Goal: Information Seeking & Learning: Learn about a topic

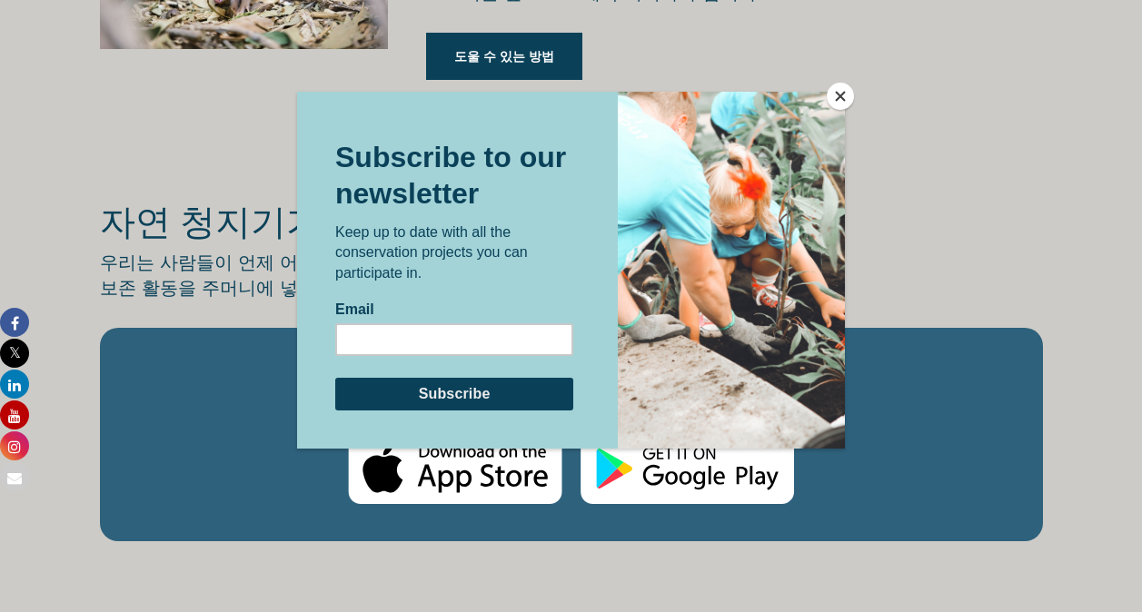
scroll to position [2904, 0]
click at [842, 93] on button "닫다" at bounding box center [840, 96] width 27 height 27
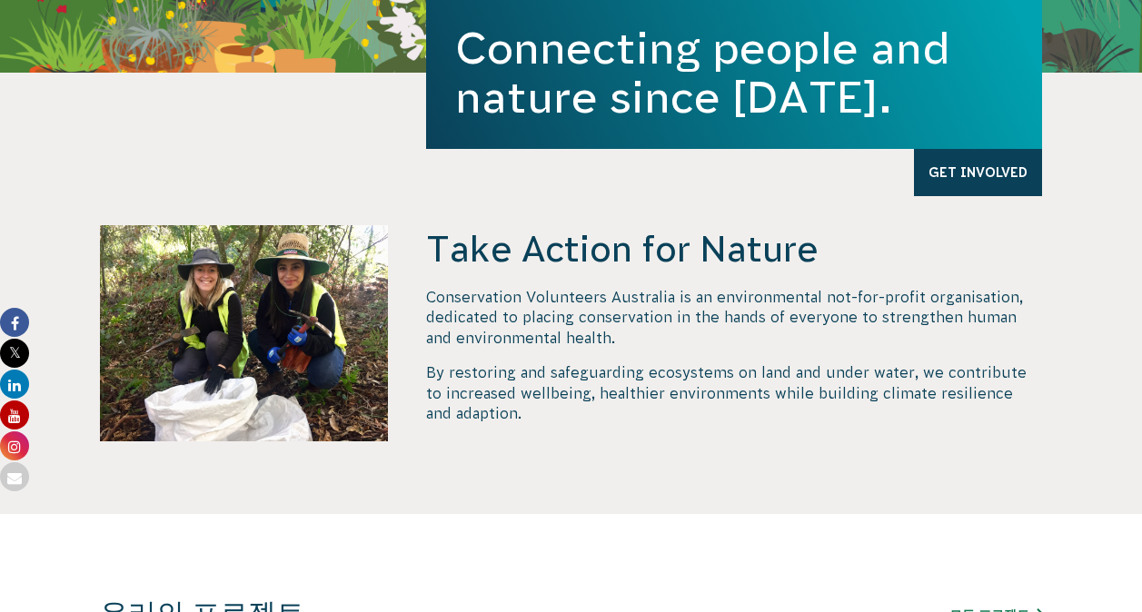
scroll to position [0, 0]
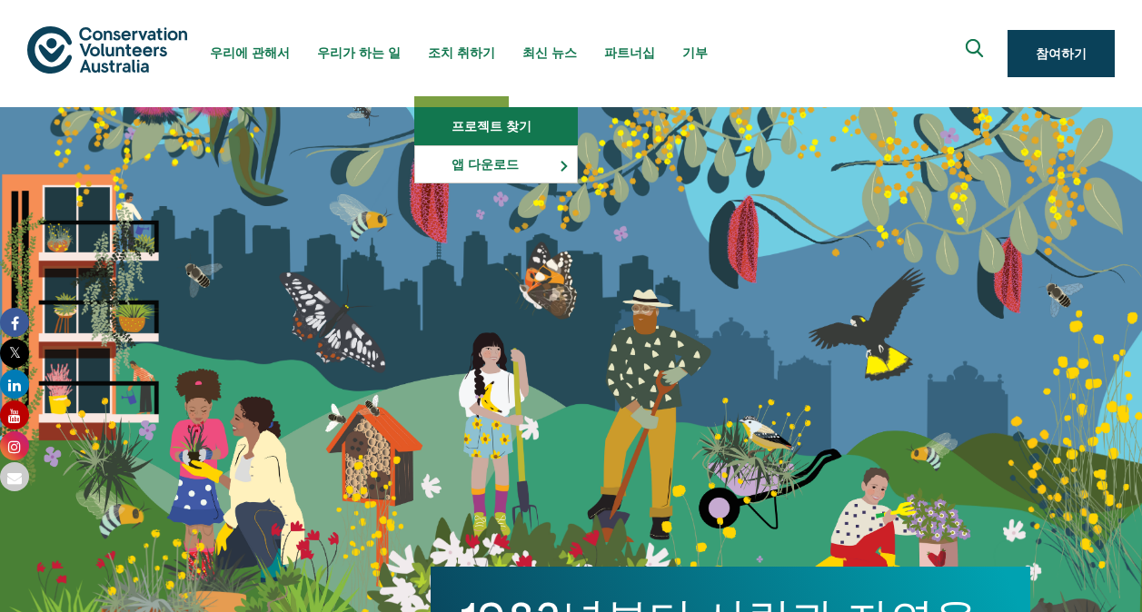
click at [458, 114] on link "프로젝트 찾기" at bounding box center [496, 126] width 162 height 36
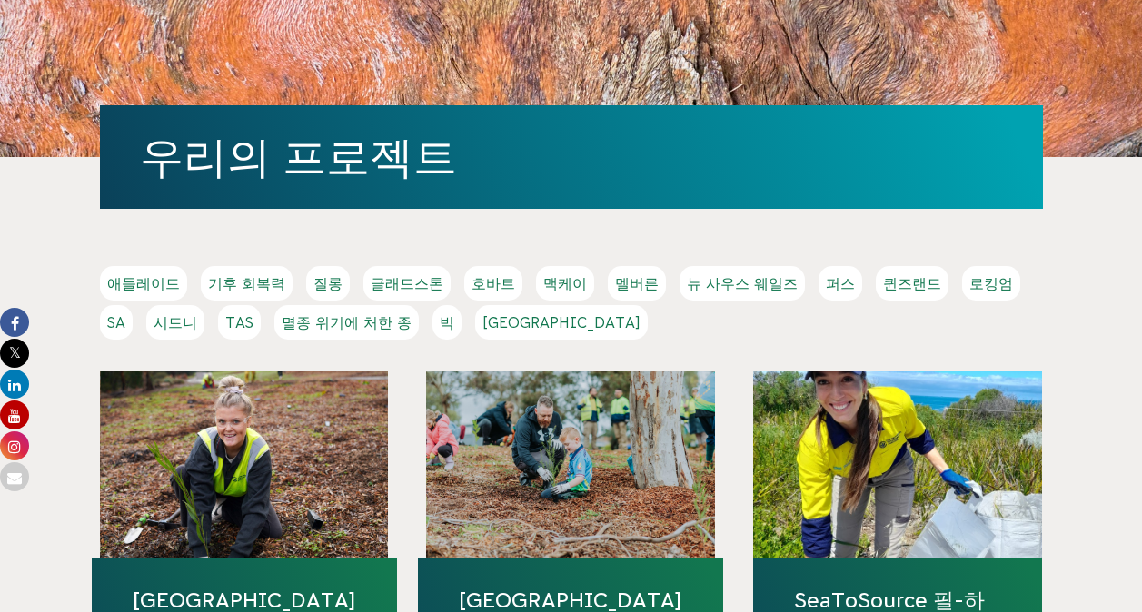
scroll to position [187, 0]
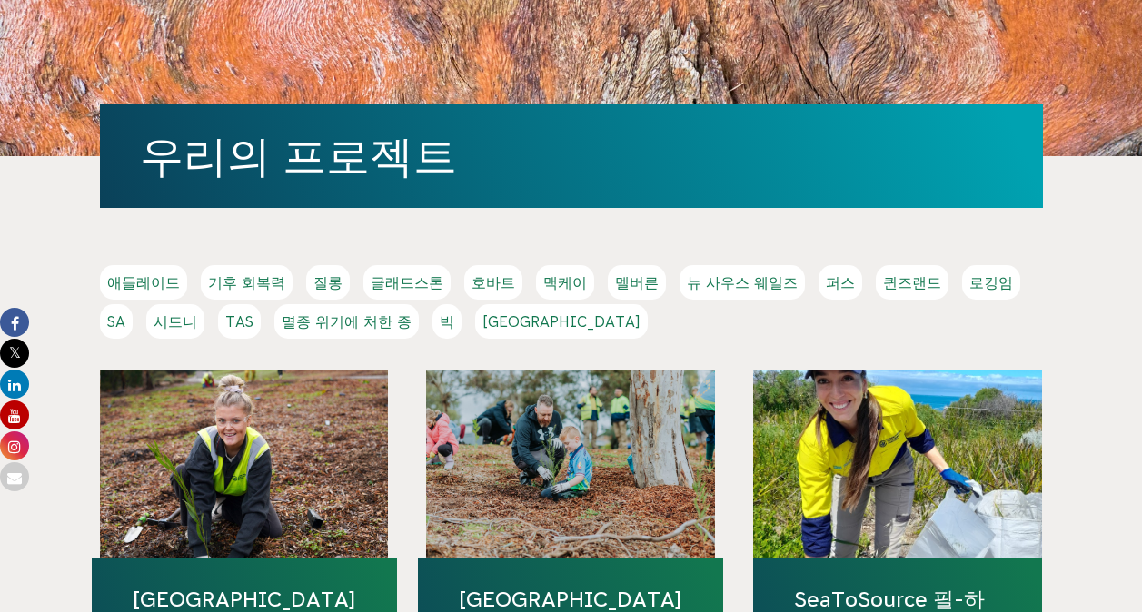
click at [261, 285] on link "기후 회복력" at bounding box center [247, 282] width 92 height 35
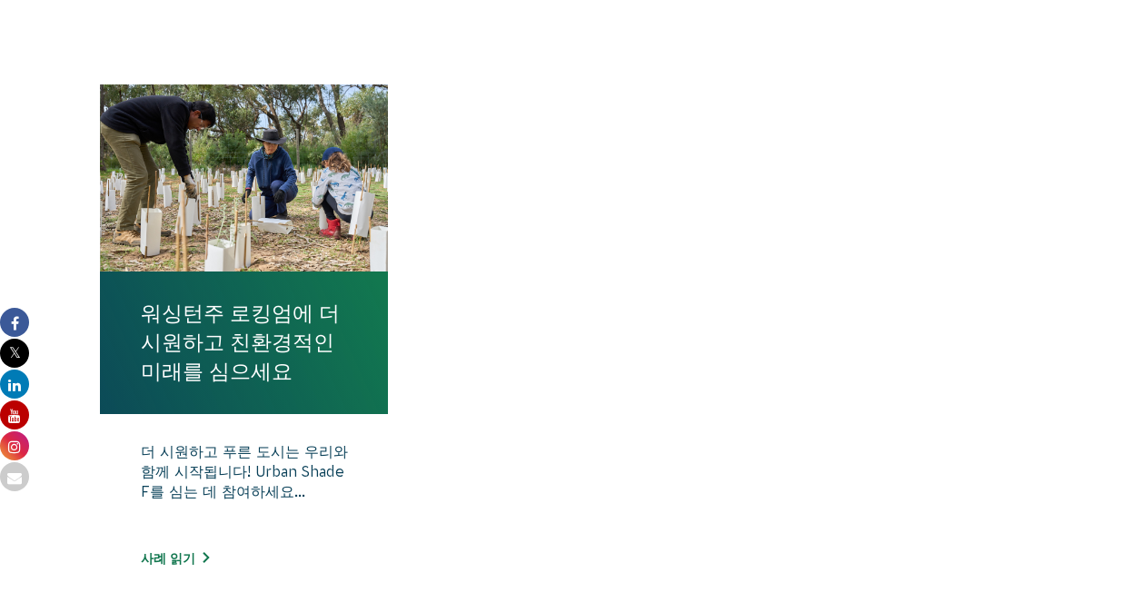
scroll to position [614, 0]
click at [279, 319] on link "워싱턴주 로킹엄에 더 시원하고 친환경적인 미래를 심으세요" at bounding box center [244, 342] width 207 height 88
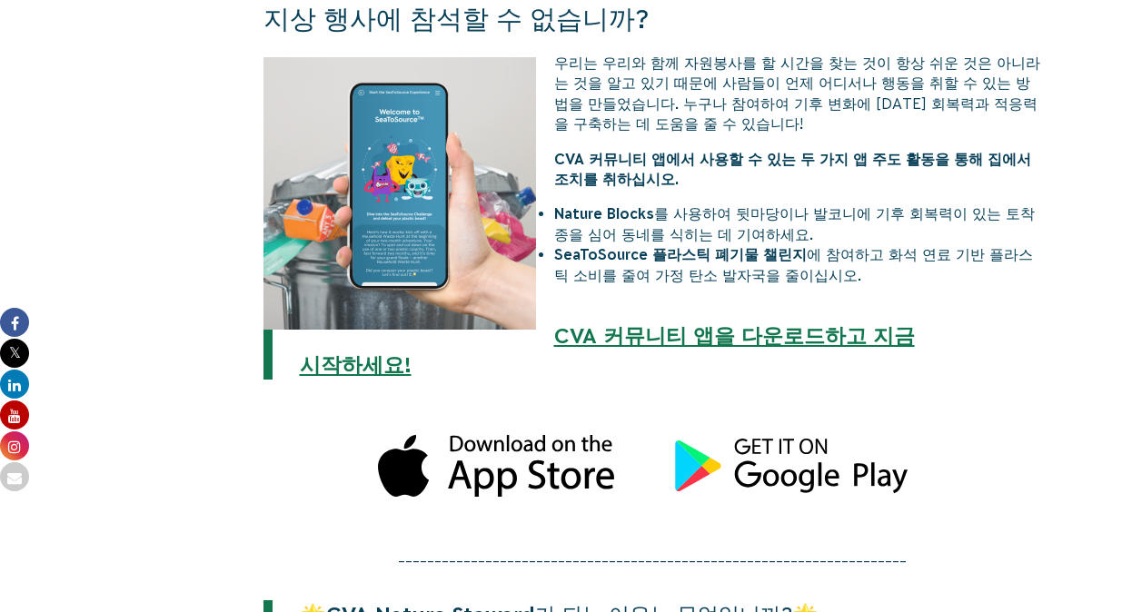
scroll to position [2013, 0]
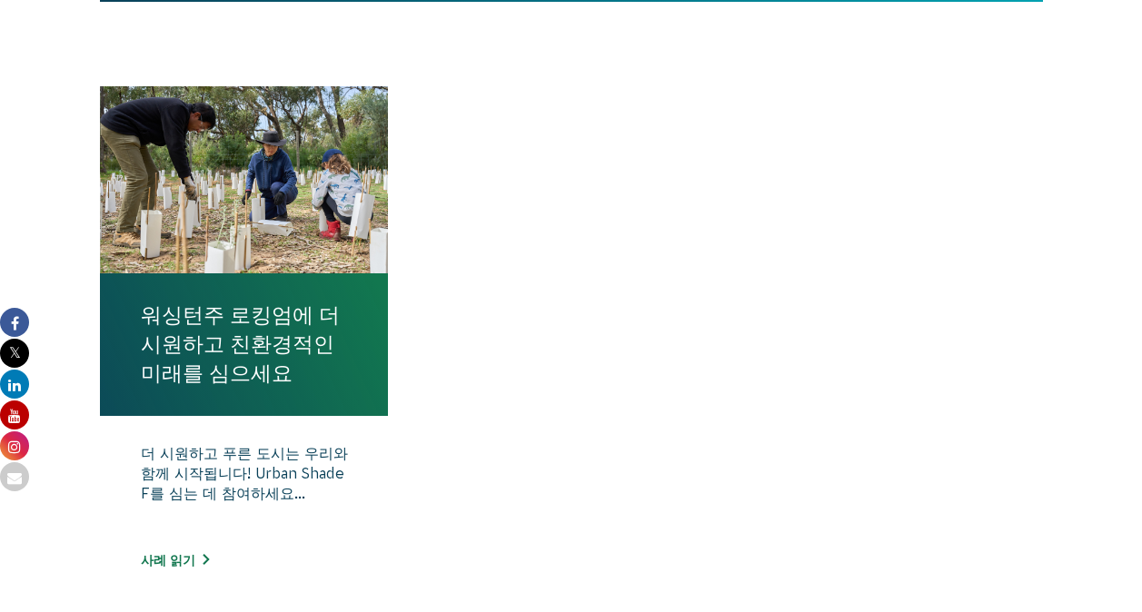
scroll to position [614, 0]
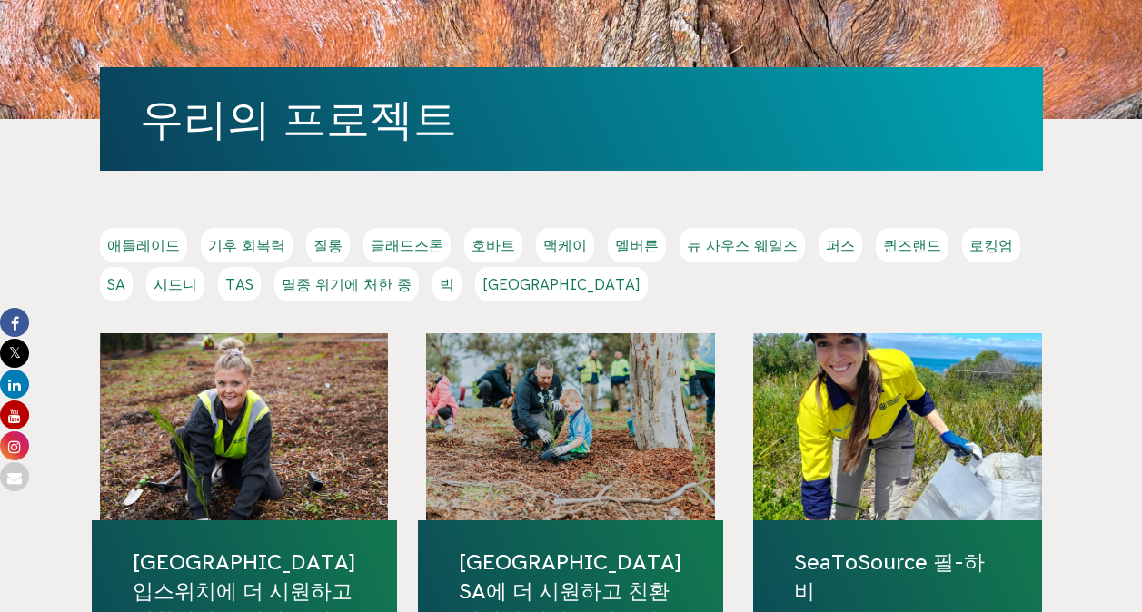
scroll to position [226, 0]
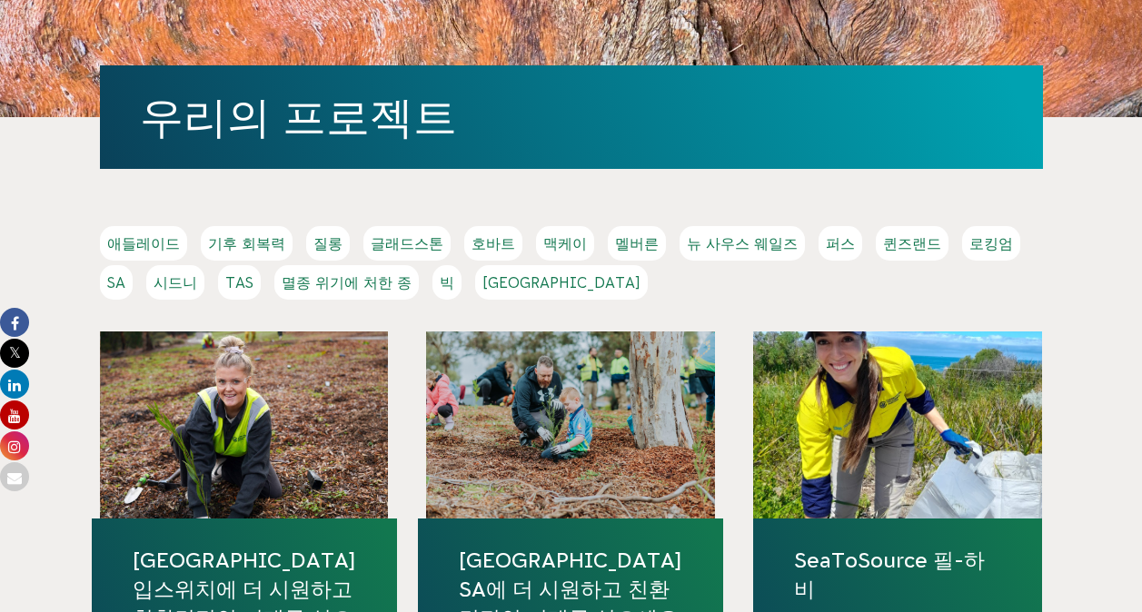
click at [608, 248] on link "멜버른" at bounding box center [637, 243] width 58 height 35
